Goal: Task Accomplishment & Management: Manage account settings

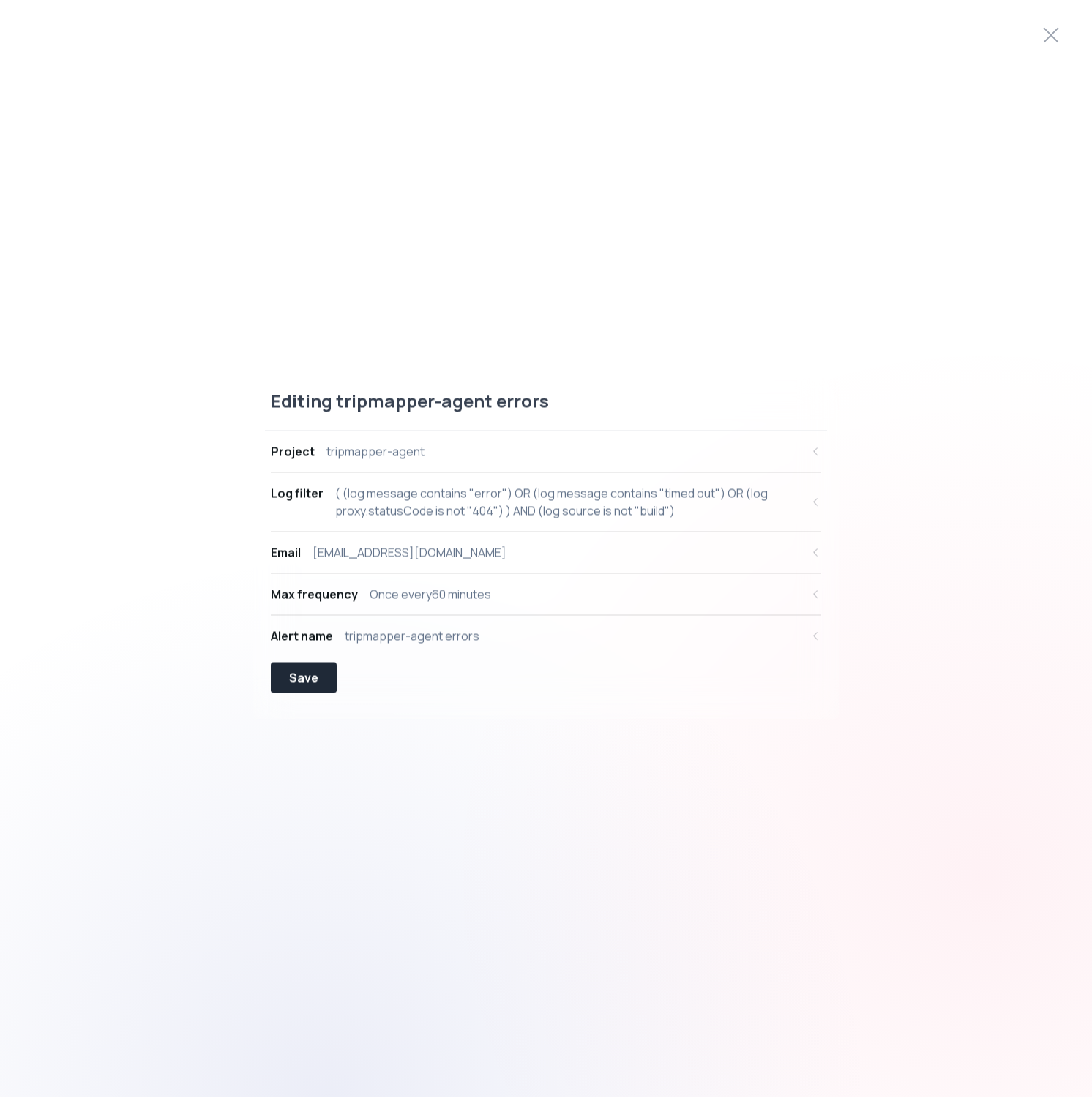
click at [695, 509] on div "( (log message contains "error") OR (log message contains "timed out") OR (log …" at bounding box center [567, 502] width 465 height 35
select select "message"
select select "CONTAINS"
select select "OR"
select select "message"
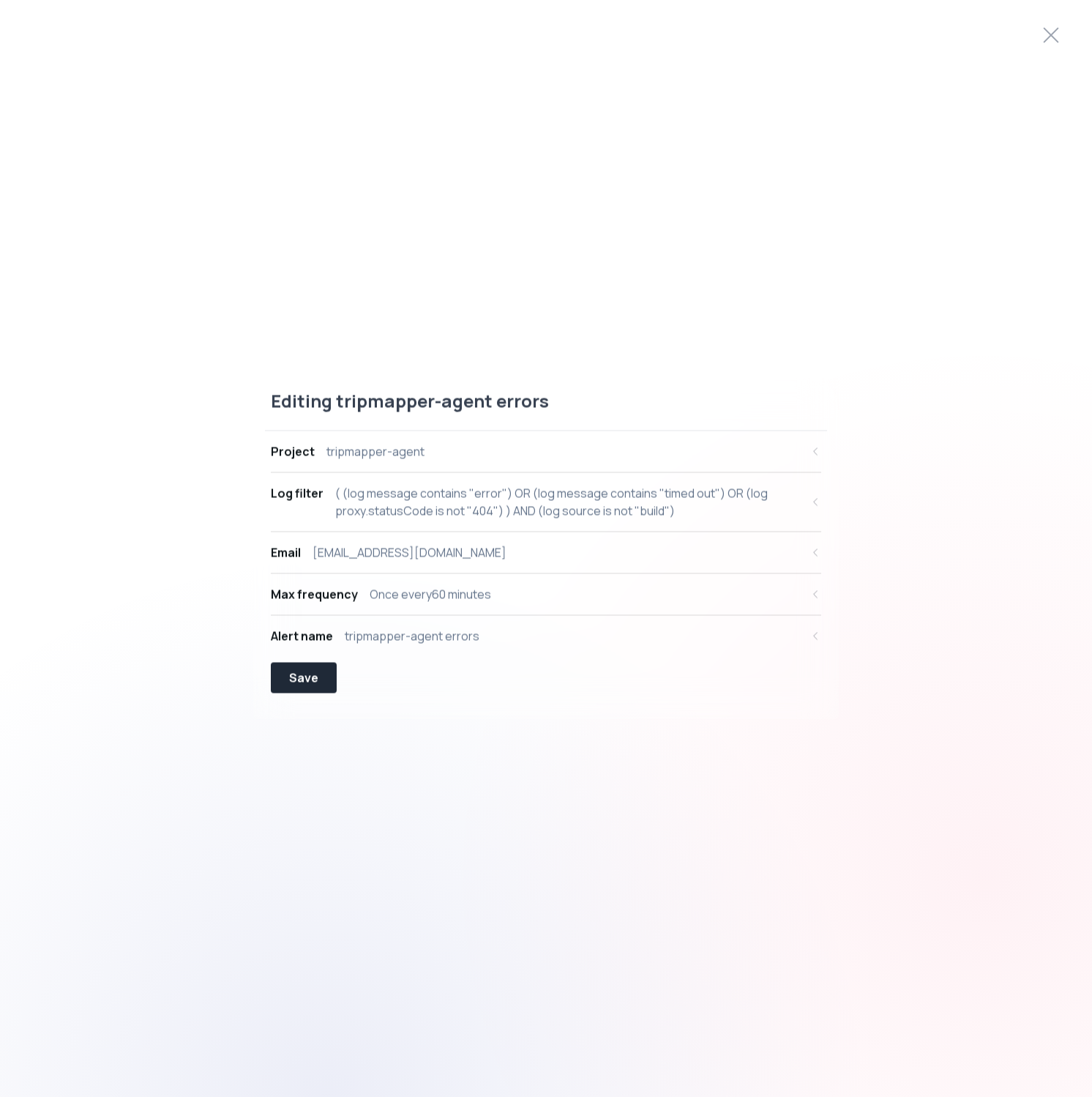
select select "CONTAINS"
select select "OR"
select select "proxy.statusCode"
select select "NOT_EQUALS"
select select "AND"
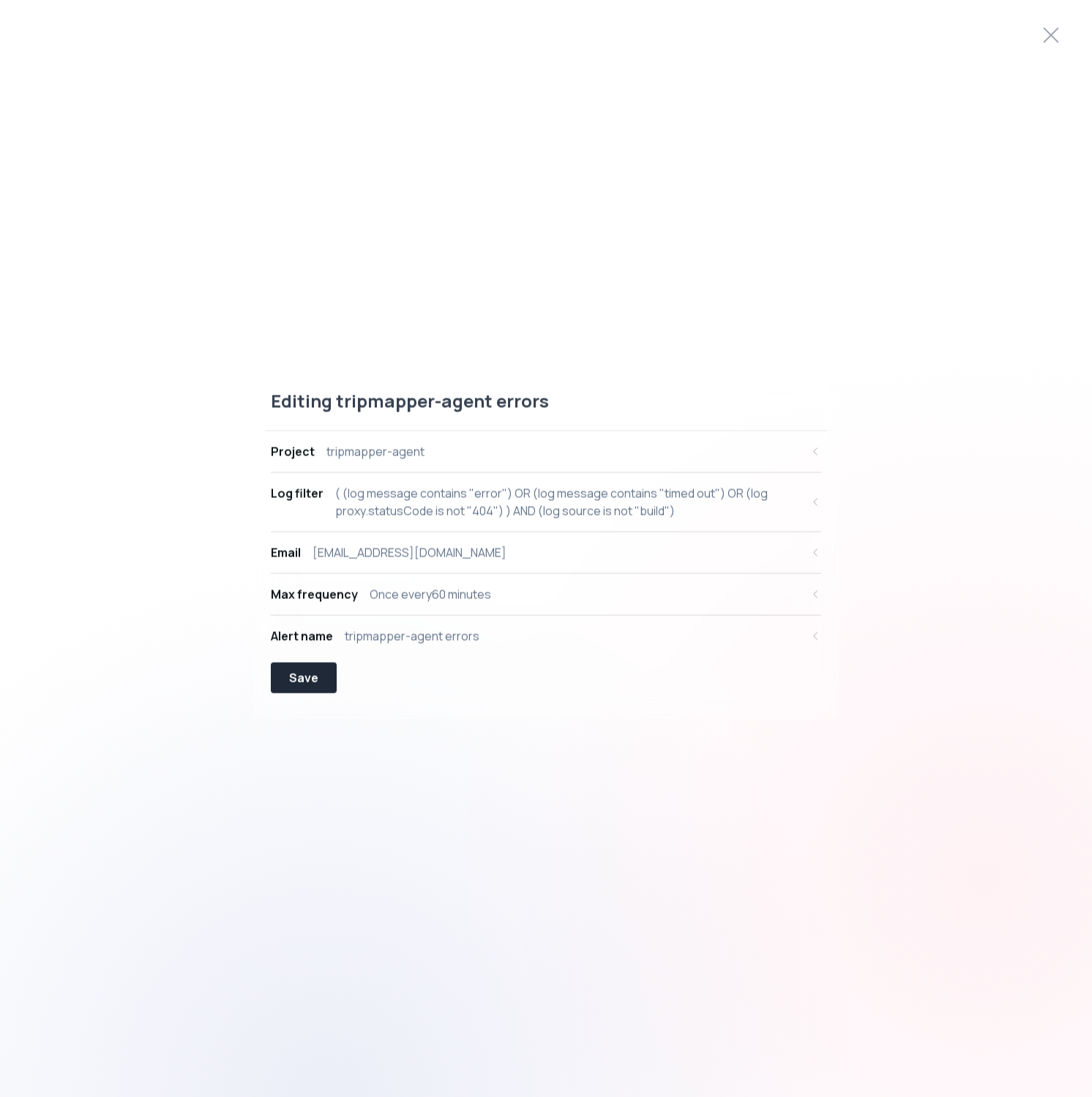
select select "source"
select select "NOT_EQUALS"
select select "build"
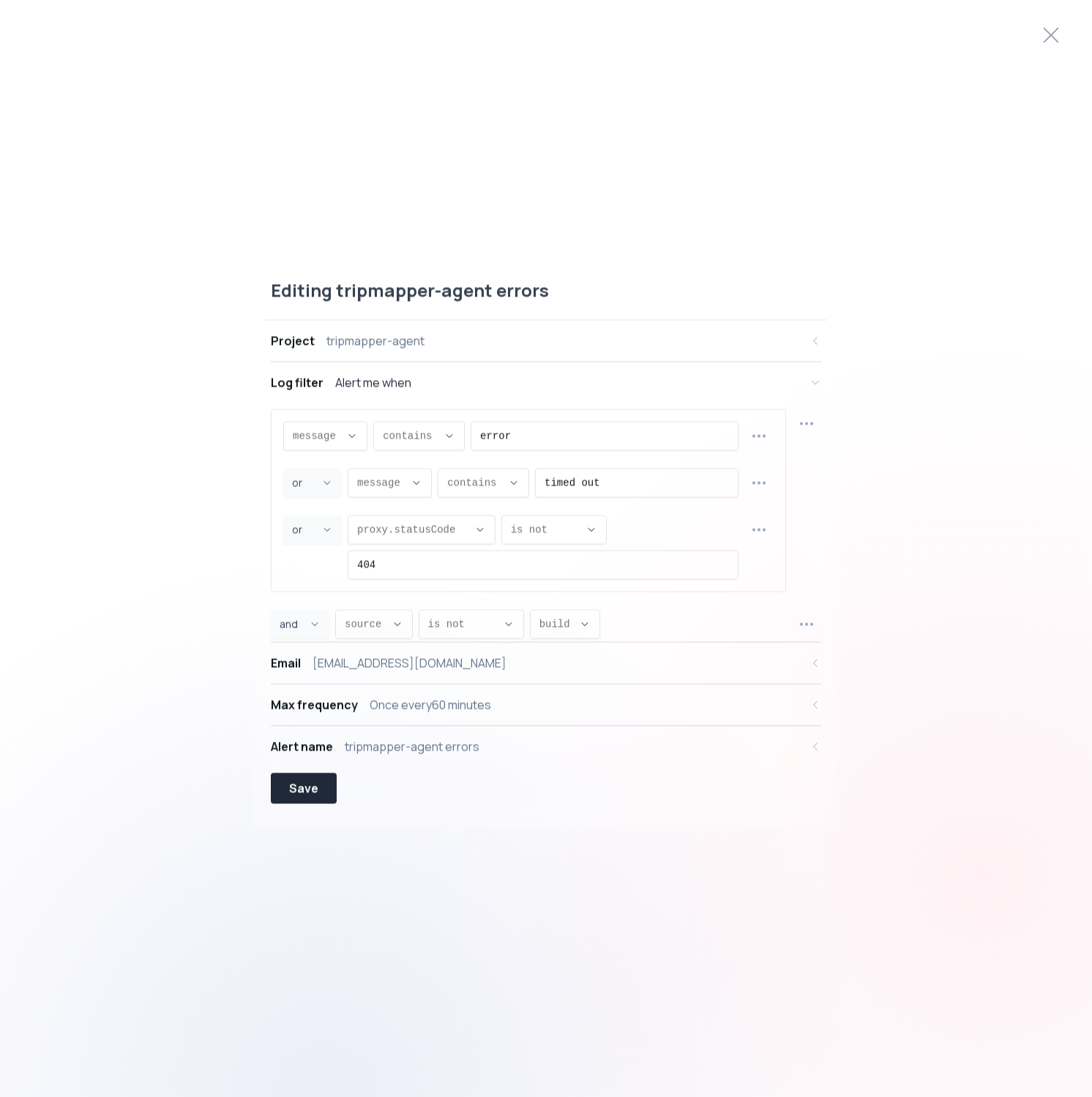
scroll to position [14, 0]
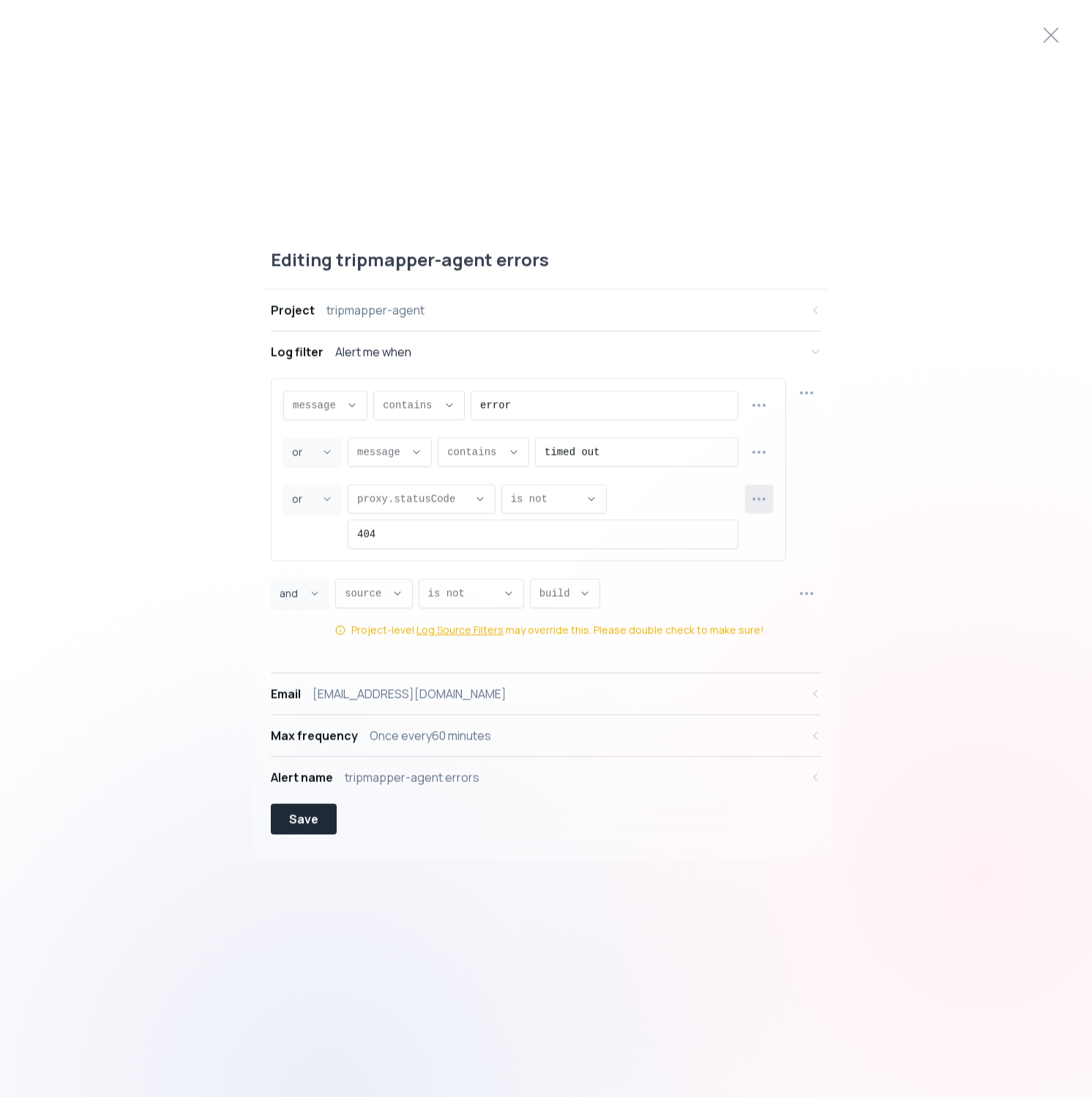
click at [771, 500] on button "button" at bounding box center [760, 499] width 29 height 29
click at [751, 590] on span "Delete row" at bounding box center [767, 585] width 107 height 14
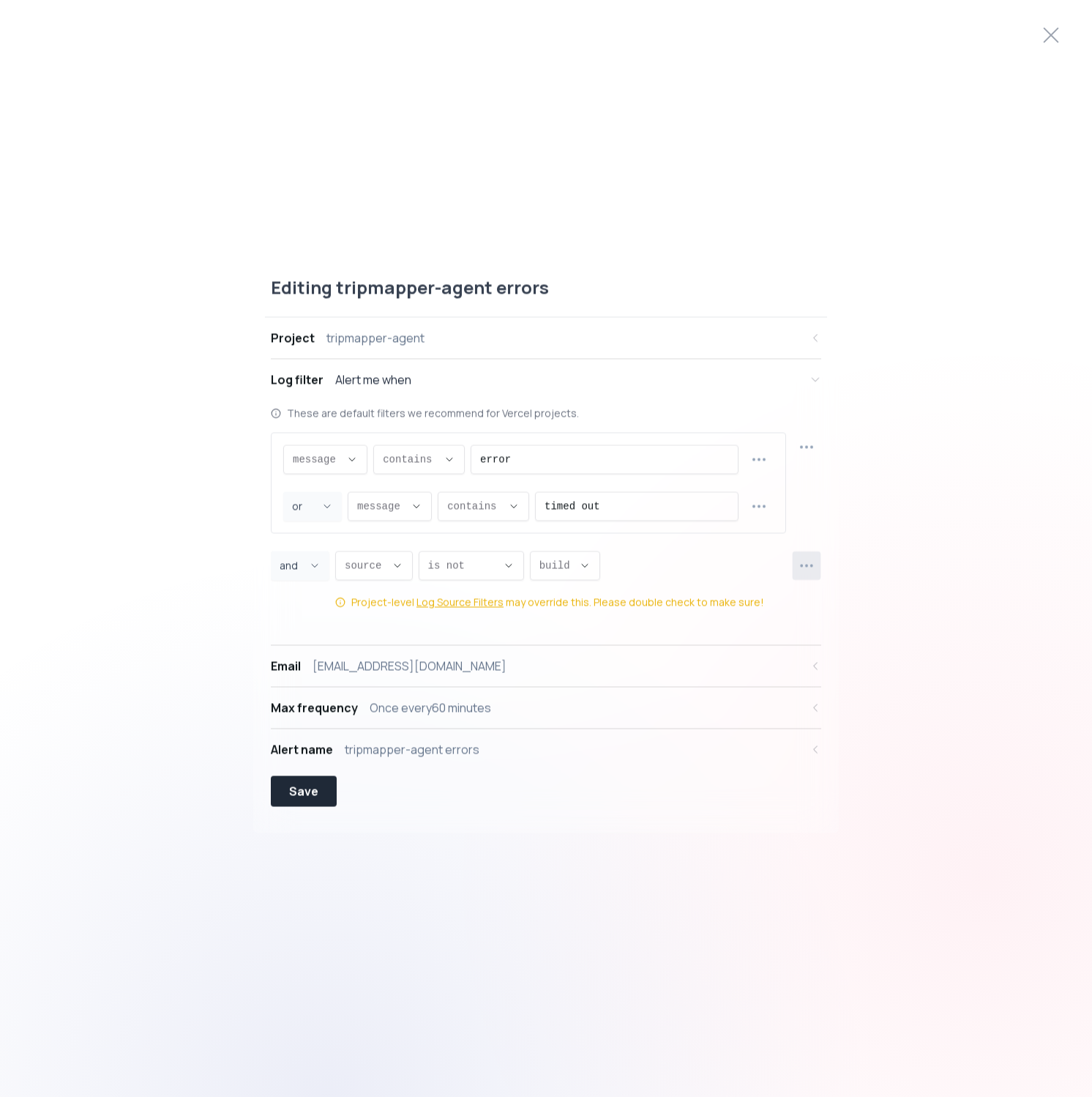
click at [802, 561] on icon "button" at bounding box center [806, 566] width 17 height 17
click at [793, 628] on span "Add new row" at bounding box center [815, 626] width 107 height 14
select select "AND"
select select "message"
select select "CONTAINS"
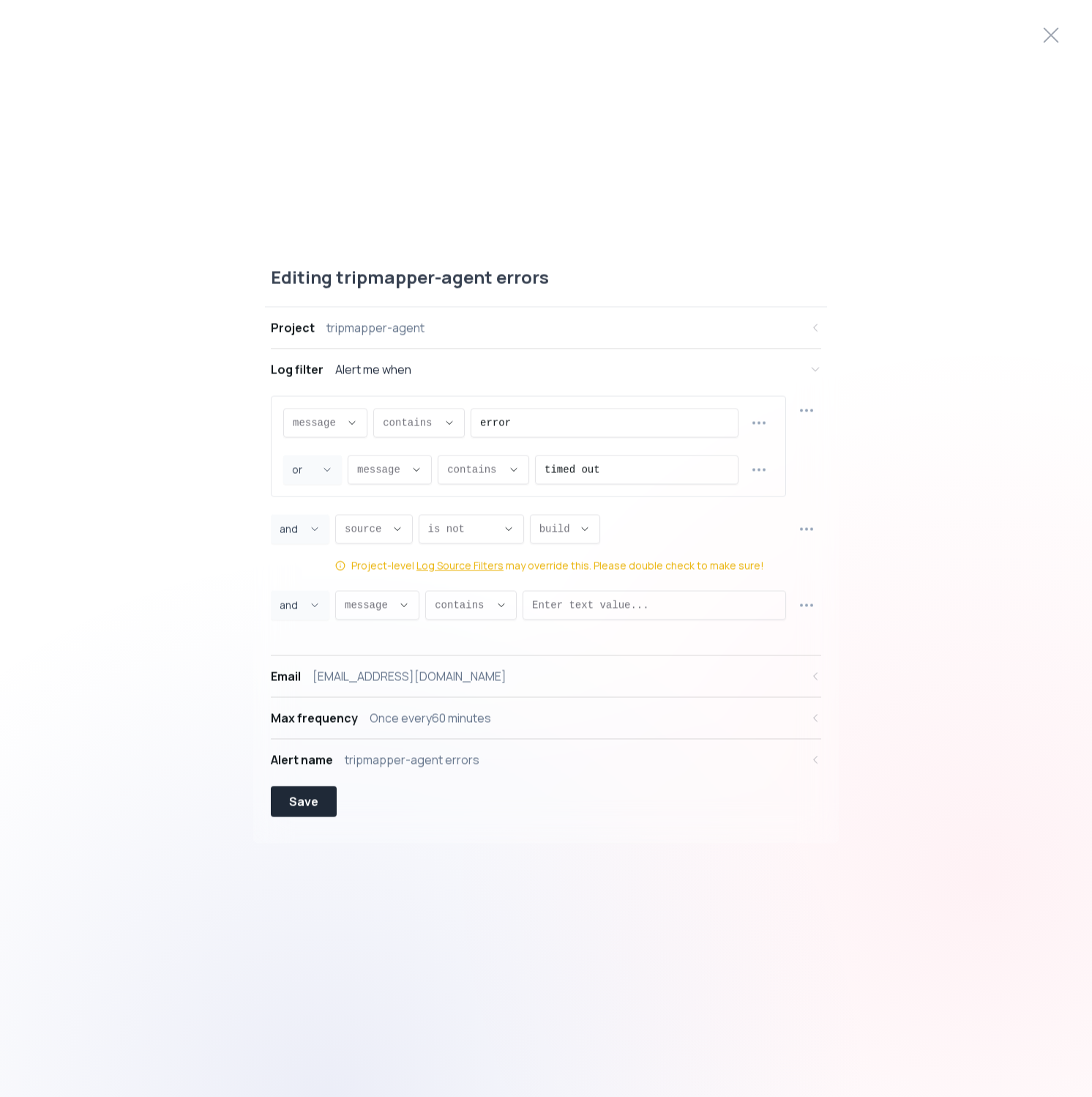
click at [418, 610] on button "message ," at bounding box center [377, 605] width 84 height 30
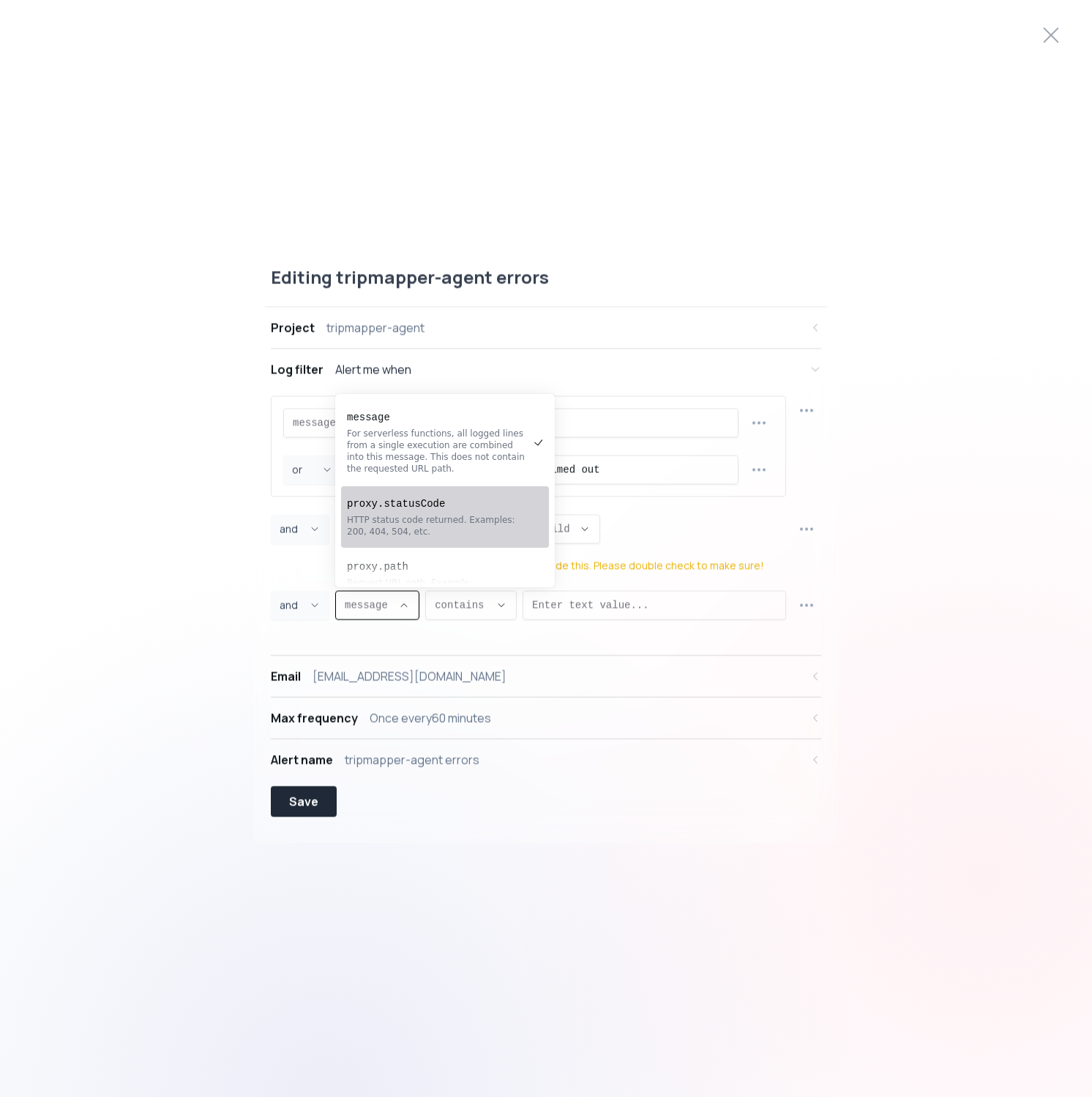
click at [440, 530] on div "HTTP status code returned. Examples: 200, 404, 504, etc." at bounding box center [438, 526] width 182 height 24
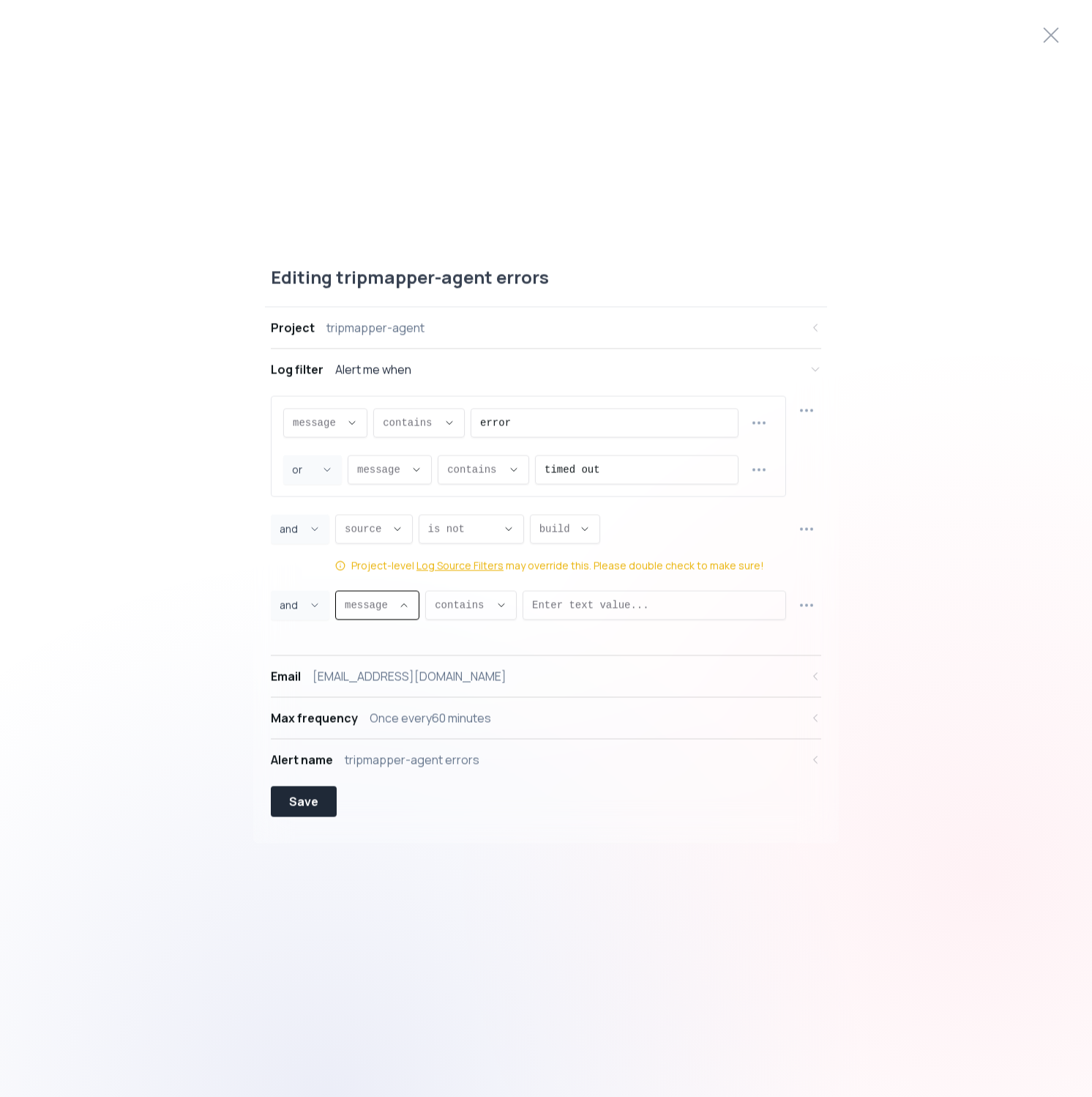
type input "proxy.statusCode"
select select "proxy.statusCode"
type input "EQUALS"
select select "EQUALS"
click at [525, 618] on div "is ," at bounding box center [519, 605] width 41 height 28
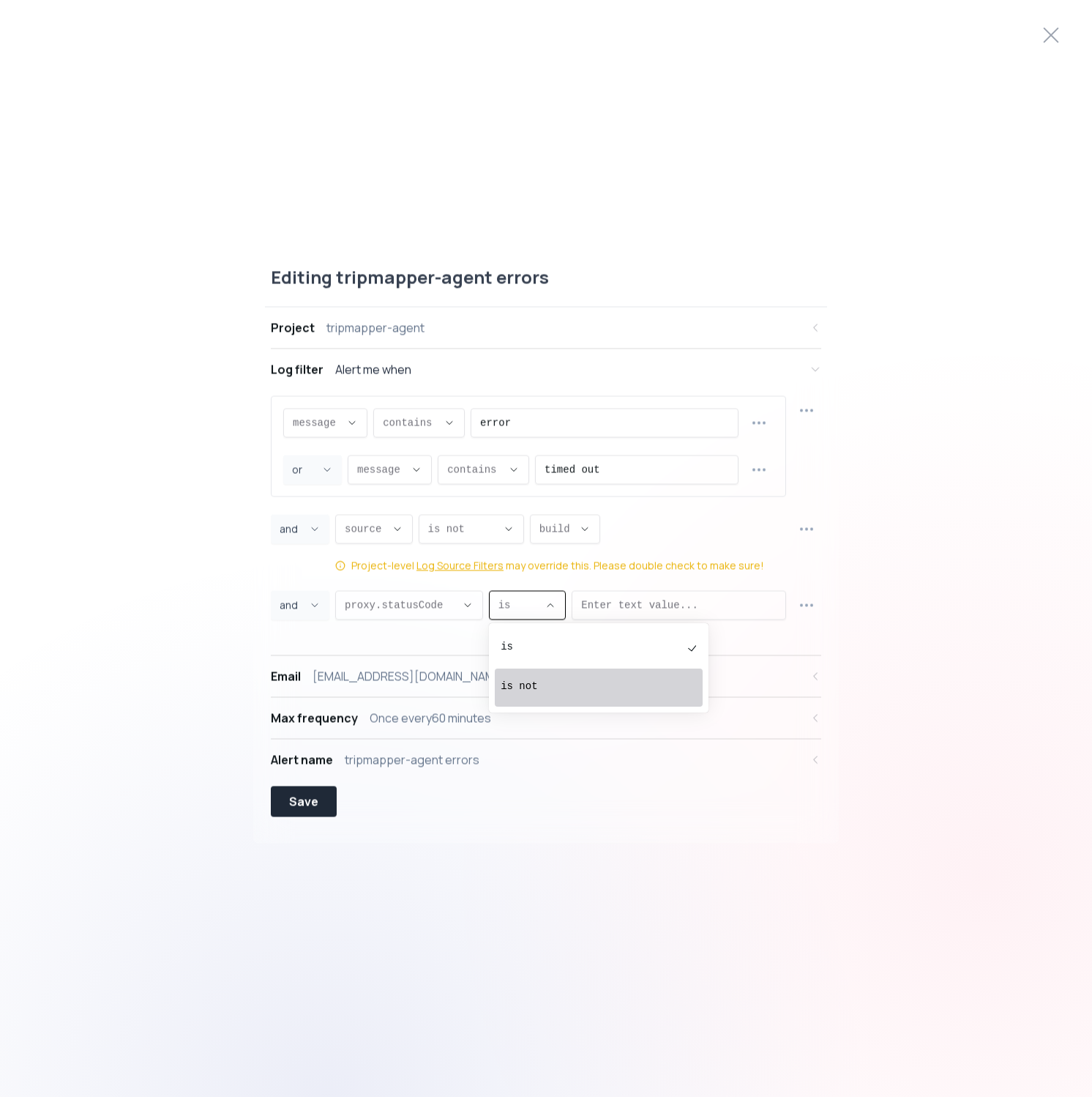
click at [539, 675] on div "is not" at bounding box center [591, 687] width 182 height 30
type input "NOT_EQUALS"
select select "NOT_EQUALS"
click at [614, 614] on input "Enter text value..." at bounding box center [693, 605] width 167 height 28
type input "404"
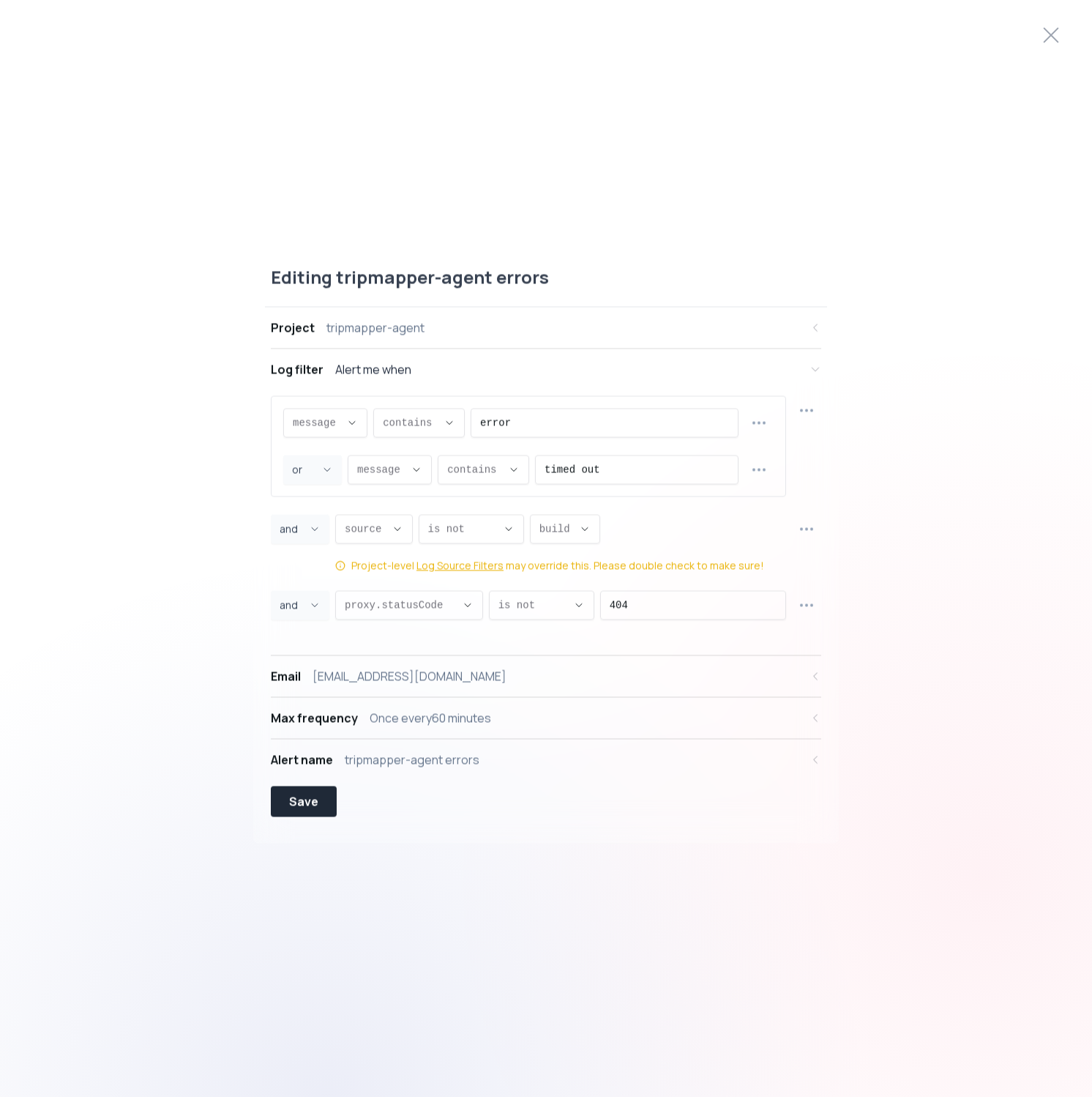
click at [983, 628] on div "Editing tripmapper-agent errors Project tripmapper-agent Log filter Alert me wh…" at bounding box center [546, 548] width 1092 height 601
click at [302, 795] on div "Save" at bounding box center [304, 802] width 30 height 17
